Goal: Task Accomplishment & Management: Complete application form

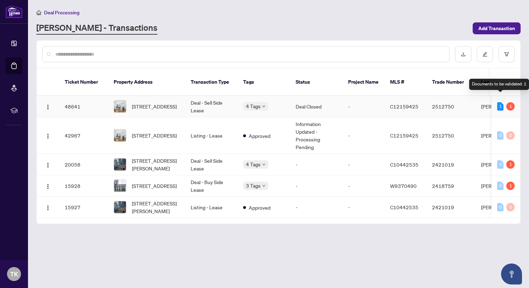
click at [502, 102] on div "1" at bounding box center [500, 106] width 6 height 8
click at [337, 96] on td "Deal Closed" at bounding box center [316, 106] width 52 height 21
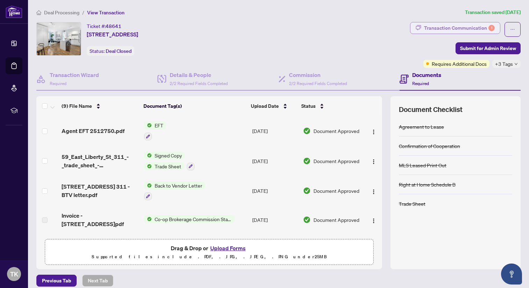
click at [486, 29] on div "Transaction Communication 1" at bounding box center [459, 27] width 71 height 11
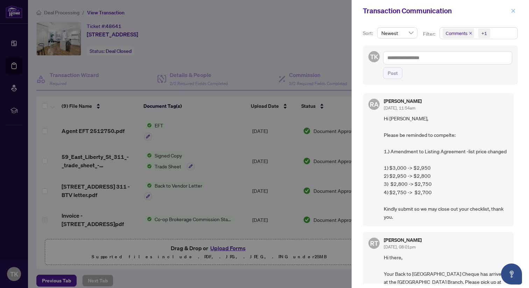
click at [511, 13] on icon "close" at bounding box center [512, 10] width 5 height 5
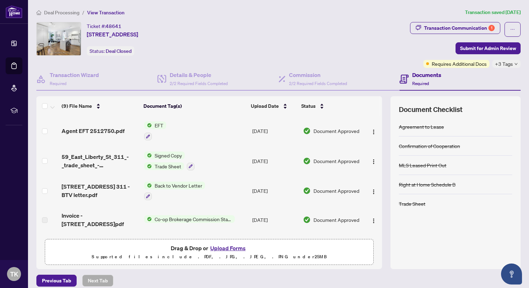
click at [217, 246] on button "Upload Forms" at bounding box center [228, 247] width 40 height 9
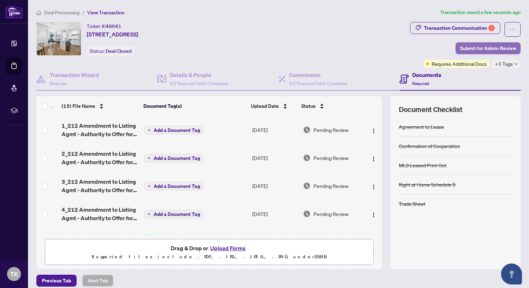
click at [506, 49] on span "Submit for Admin Review" at bounding box center [488, 48] width 56 height 11
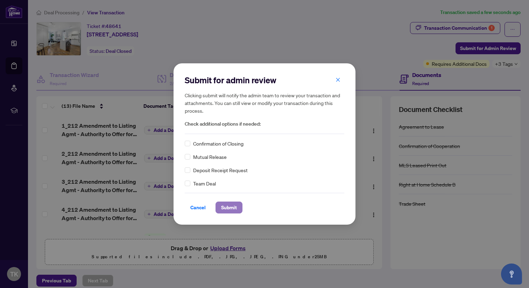
click at [229, 202] on span "Submit" at bounding box center [229, 207] width 16 height 11
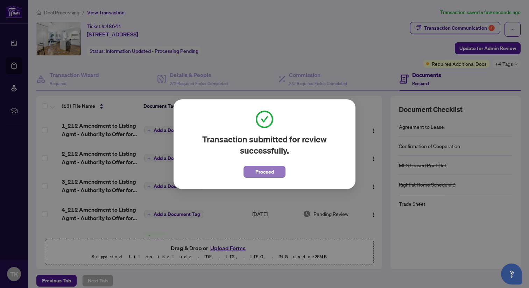
click at [251, 172] on button "Proceed" at bounding box center [264, 172] width 42 height 12
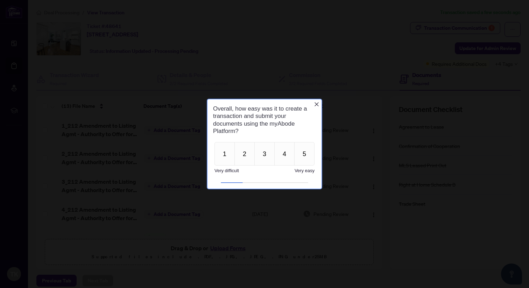
click at [321, 103] on div "Overall, how easy was it to create a transaction and submit your documents usin…" at bounding box center [264, 119] width 114 height 41
click at [320, 103] on div "Overall, how easy was it to create a transaction and submit your documents usin…" at bounding box center [264, 119] width 114 height 41
click at [318, 105] on icon "Close button" at bounding box center [317, 104] width 6 height 6
